Goal: Task Accomplishment & Management: Use online tool/utility

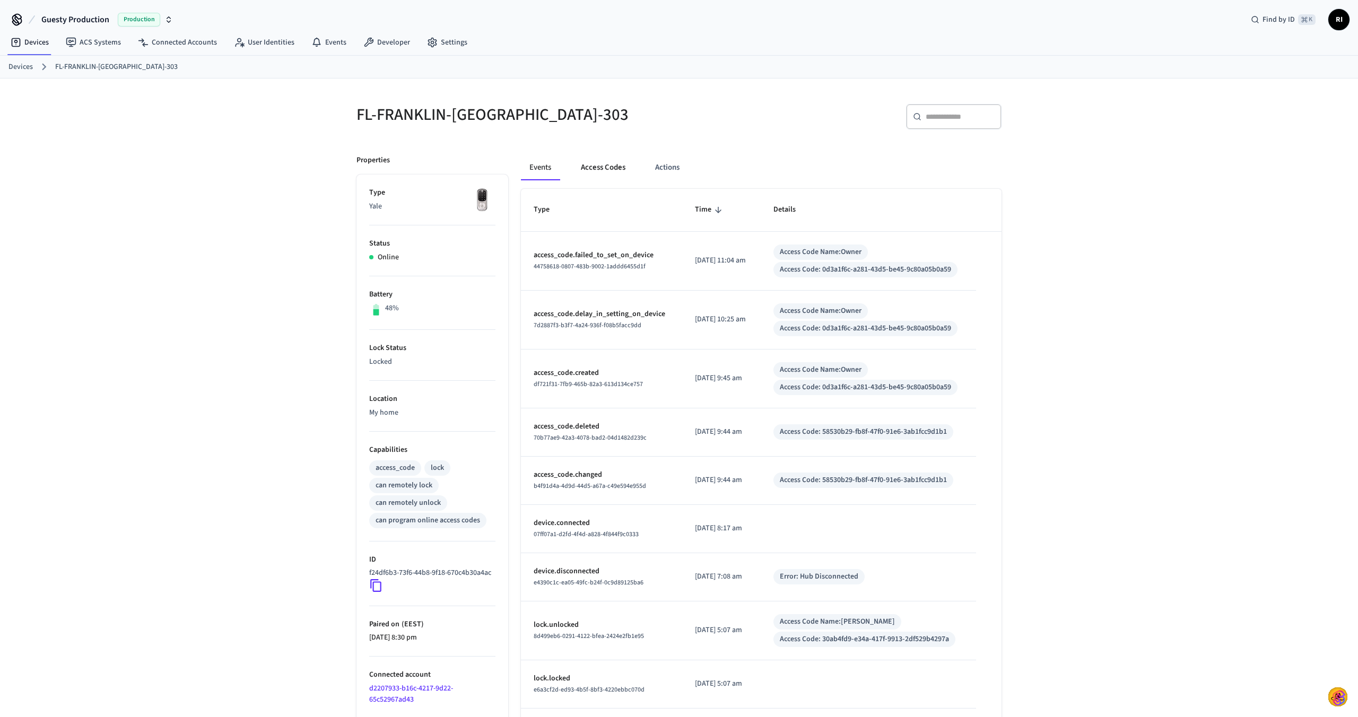
click at [613, 170] on button "Access Codes" at bounding box center [603, 167] width 62 height 25
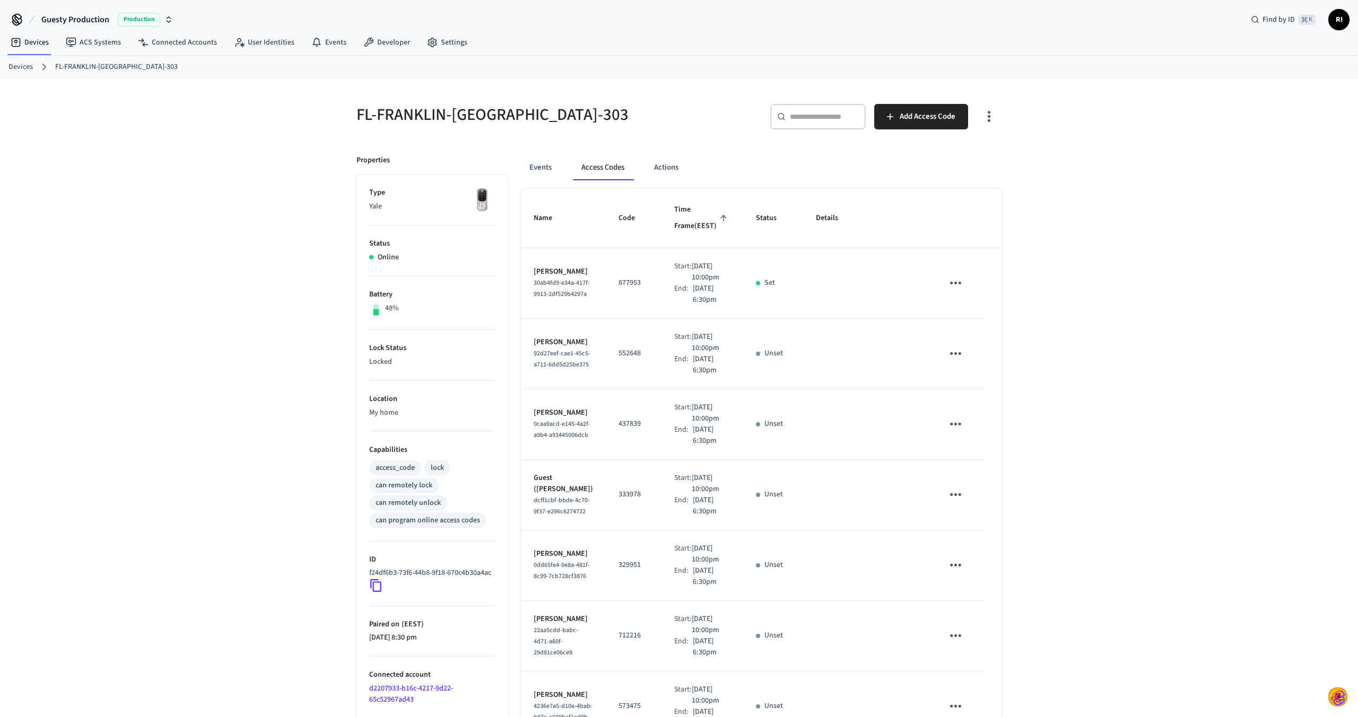
click at [818, 123] on div "​ ​" at bounding box center [817, 116] width 95 height 25
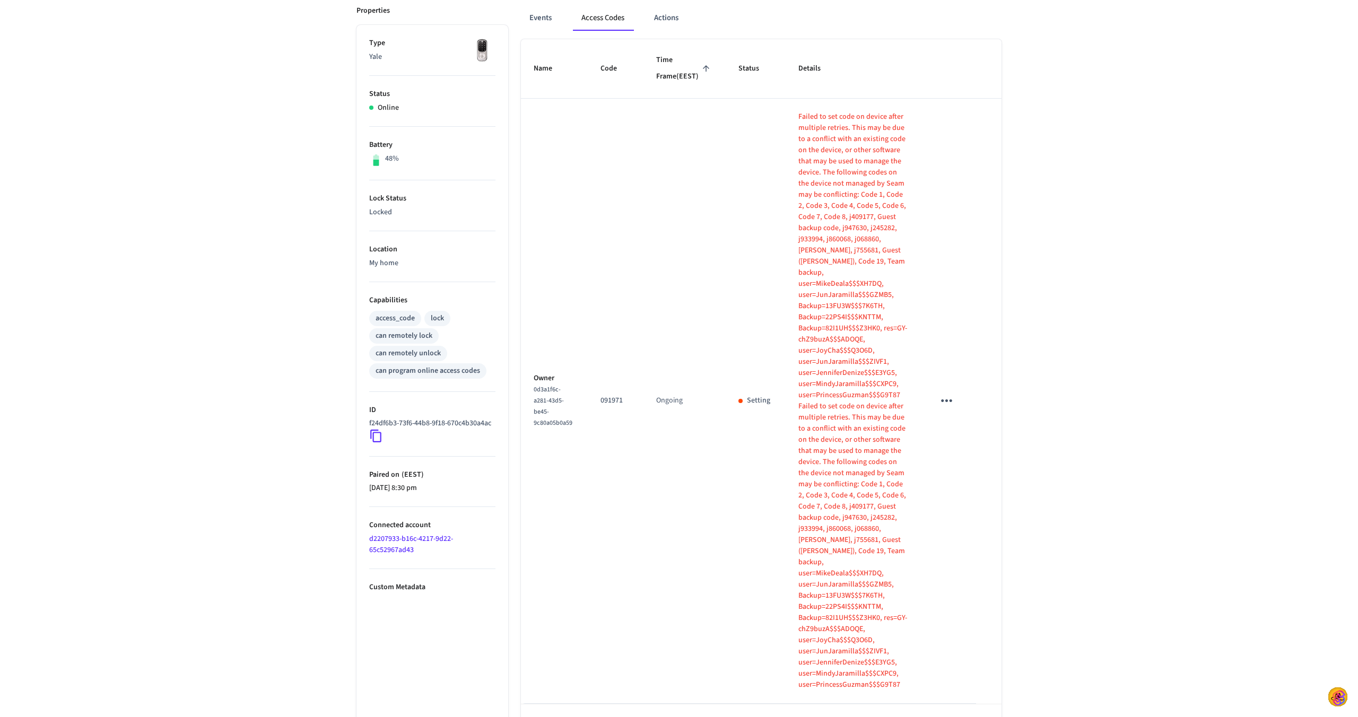
scroll to position [160, 0]
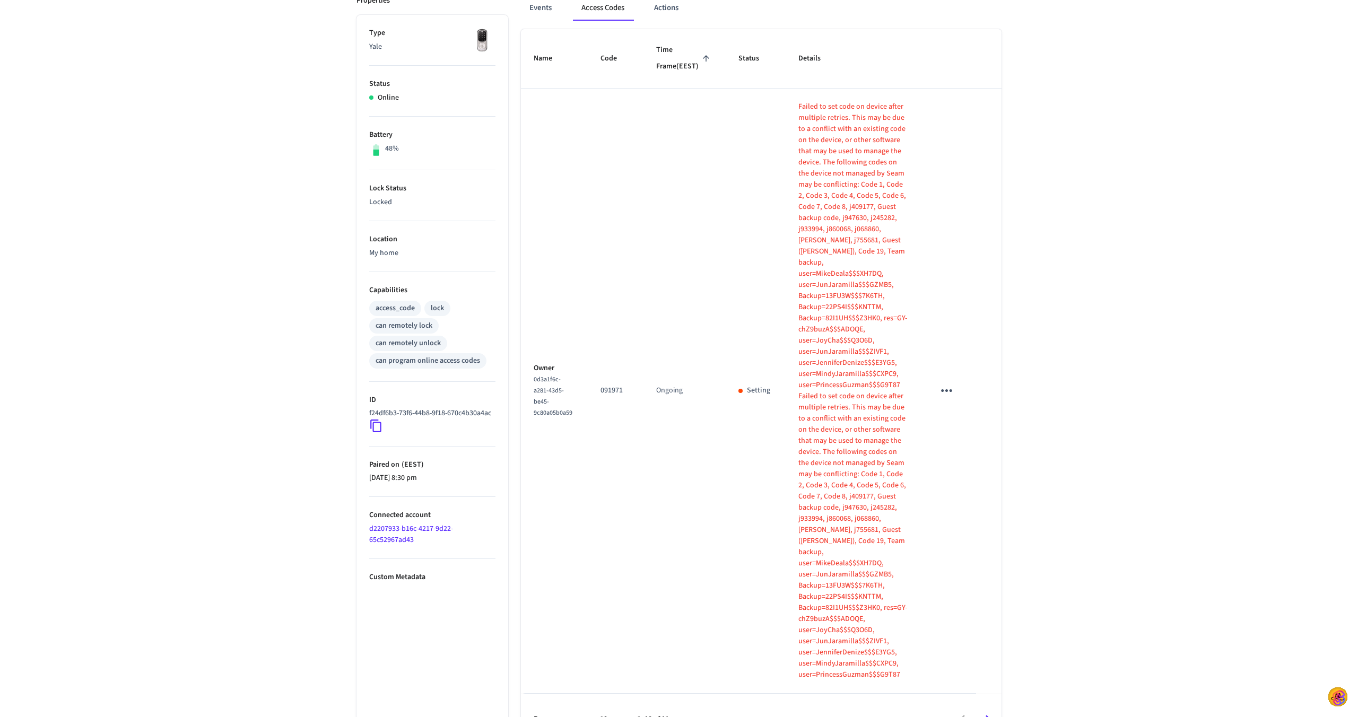
type input "**"
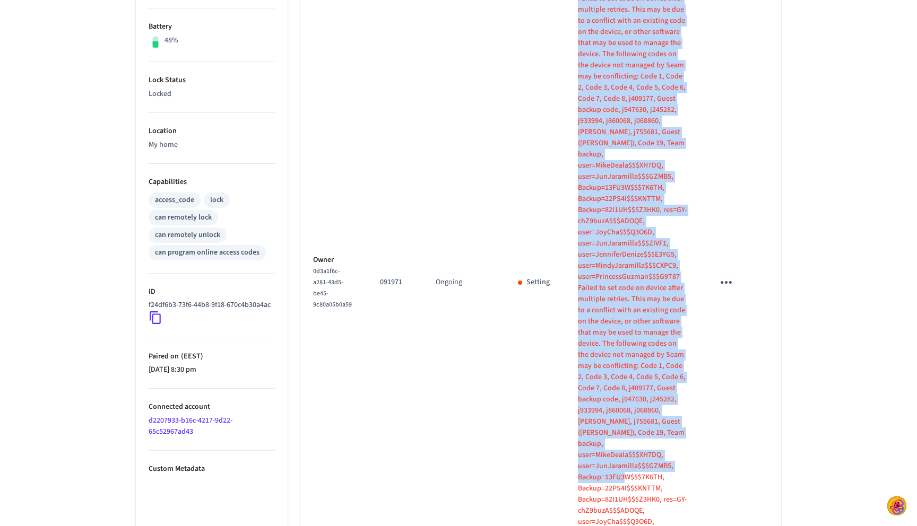
scroll to position [351, 0]
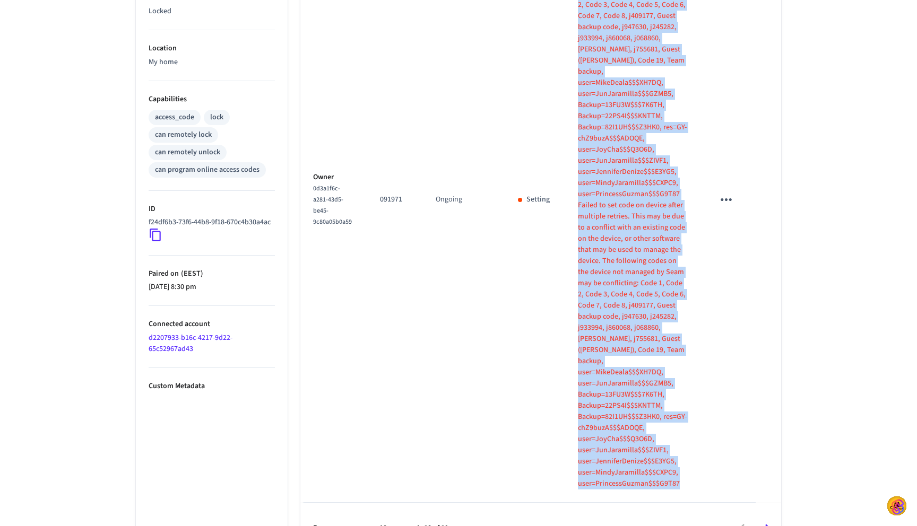
drag, startPoint x: 557, startPoint y: 243, endPoint x: 674, endPoint y: 457, distance: 243.3
click at [674, 457] on td "Failed to set code on device after multiple retries. This may be due to a confl…" at bounding box center [632, 200] width 135 height 605
copy div "Failed to set code on device after multiple retries. This may be due to a confl…"
